Goal: Information Seeking & Learning: Compare options

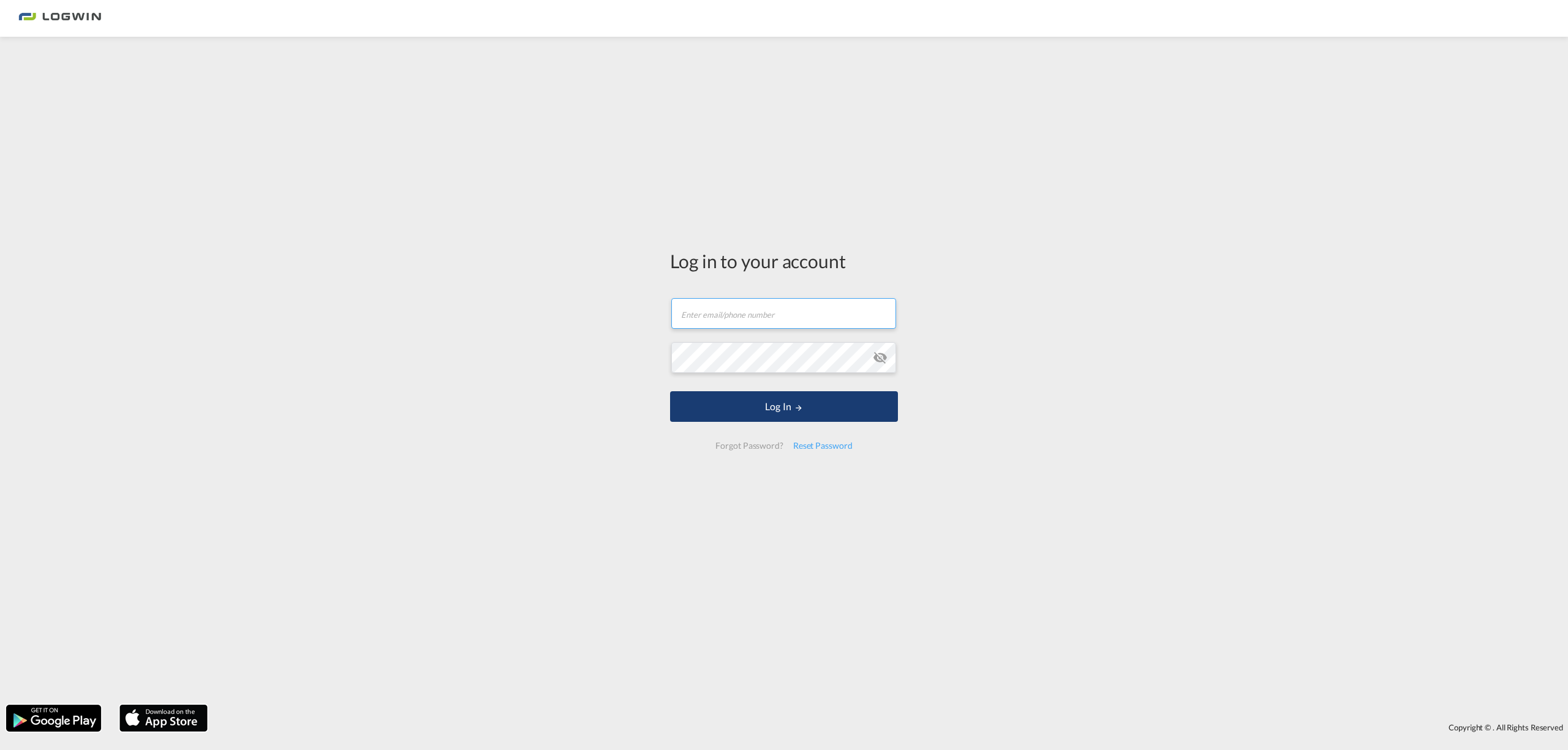
type input "[PERSON_NAME][EMAIL_ADDRESS][PERSON_NAME][DOMAIN_NAME]"
click at [747, 406] on button "Log In" at bounding box center [784, 406] width 228 height 31
